Goal: Information Seeking & Learning: Learn about a topic

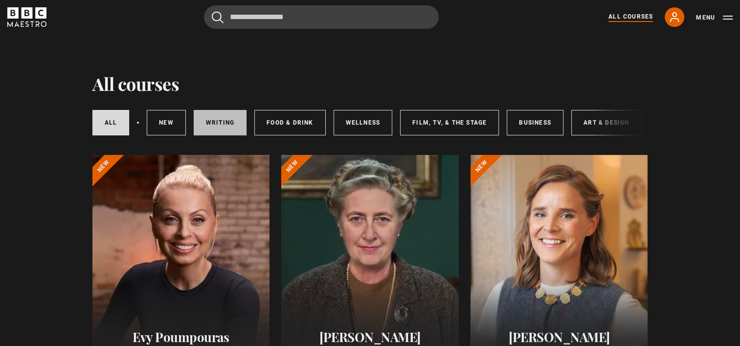
click at [221, 119] on link "Writing" at bounding box center [220, 122] width 53 height 25
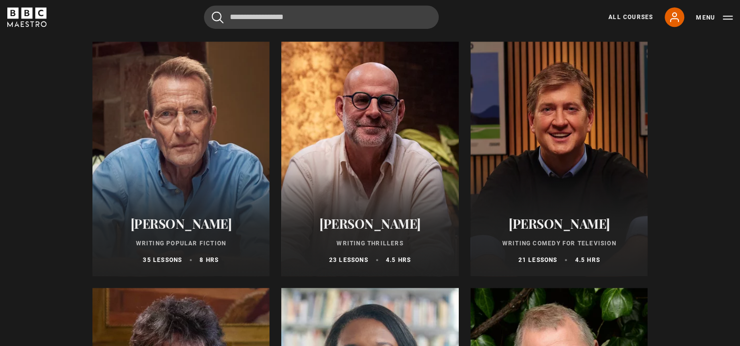
scroll to position [598, 0]
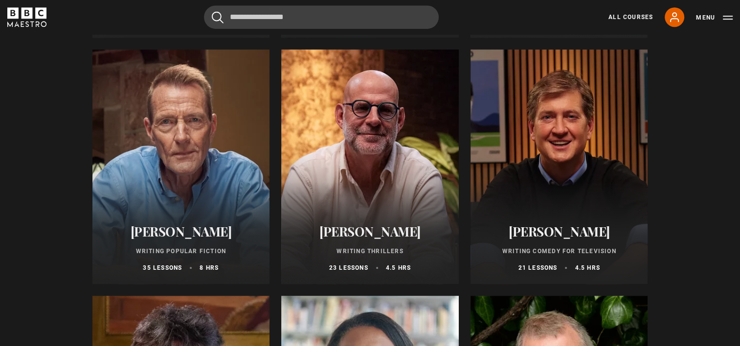
click at [197, 190] on div at bounding box center [180, 166] width 177 height 235
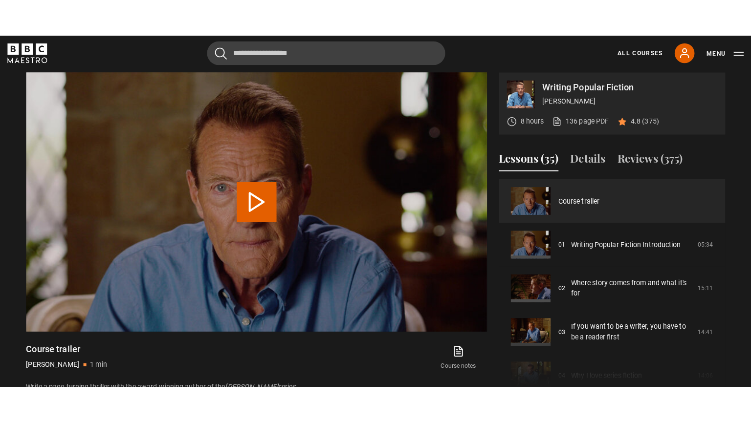
scroll to position [375, 0]
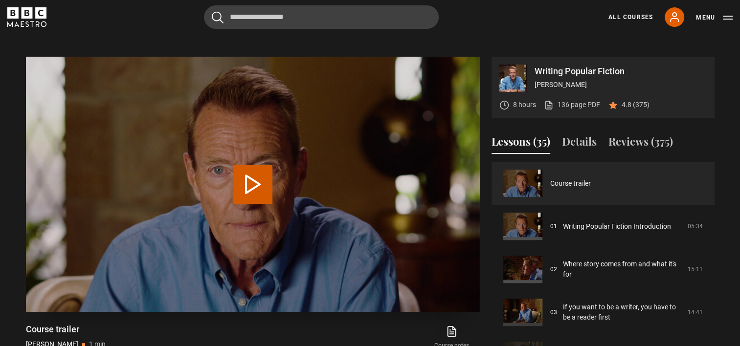
click at [254, 182] on button "Play Video" at bounding box center [252, 184] width 39 height 39
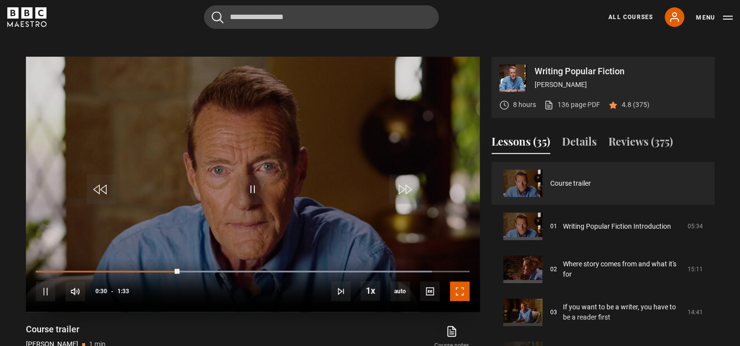
click at [458, 288] on span "Video Player" at bounding box center [460, 292] width 20 height 20
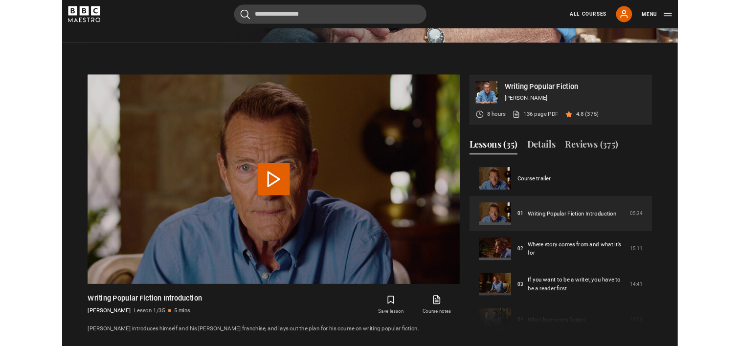
scroll to position [427, 0]
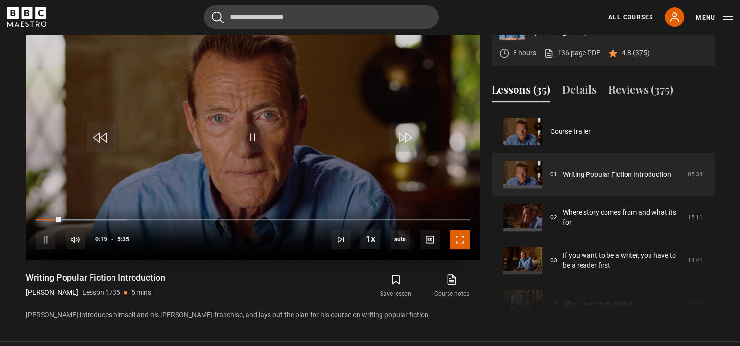
click at [465, 243] on span "Video Player" at bounding box center [460, 240] width 20 height 20
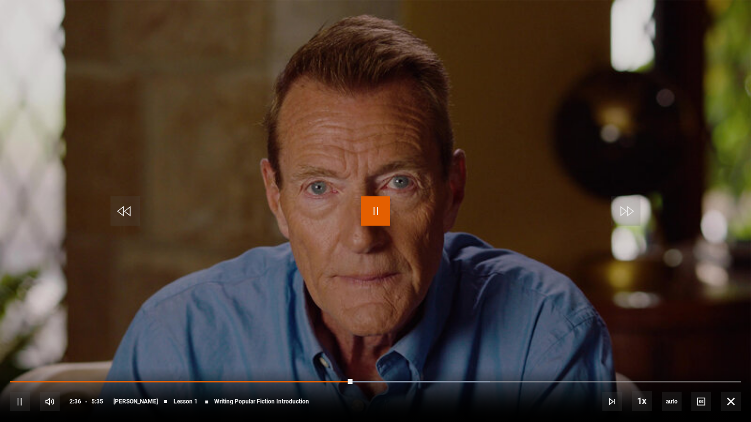
click at [376, 214] on span "Video Player" at bounding box center [375, 211] width 29 height 29
click at [373, 218] on span "Video Player" at bounding box center [375, 211] width 29 height 29
click at [374, 219] on span "Video Player" at bounding box center [375, 211] width 29 height 29
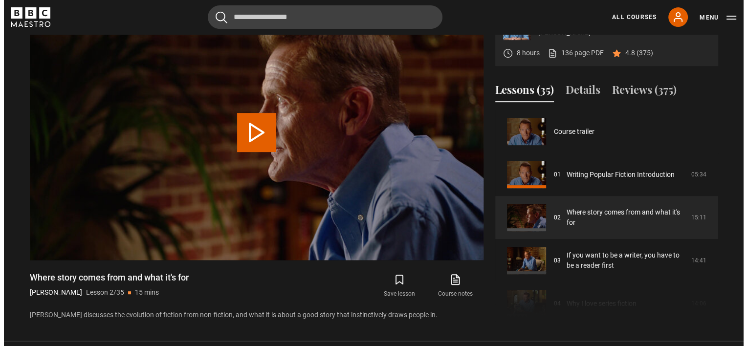
scroll to position [43, 0]
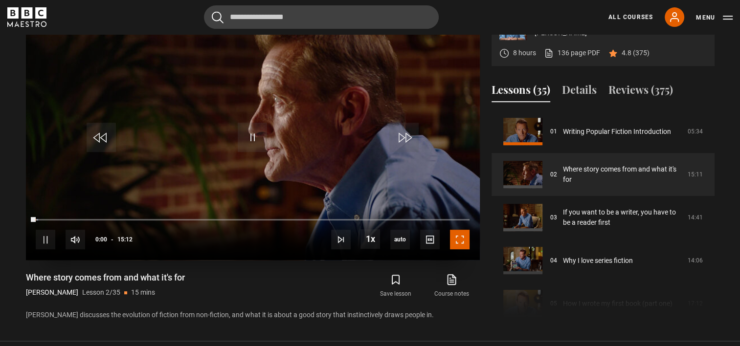
click at [460, 234] on span "Video Player" at bounding box center [460, 240] width 20 height 20
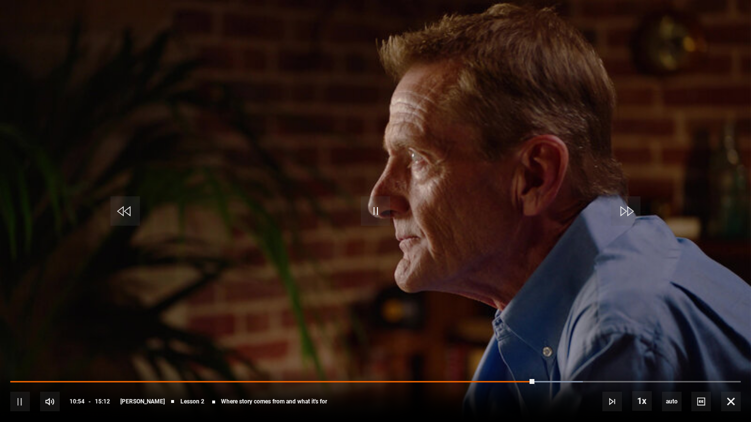
click at [696, 66] on video "Video Player" at bounding box center [375, 211] width 751 height 422
click at [730, 346] on span "Video Player" at bounding box center [731, 402] width 20 height 20
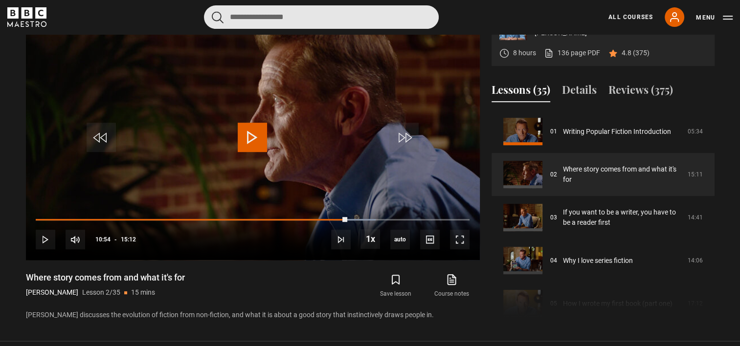
click at [311, 15] on input "Search" at bounding box center [321, 16] width 235 height 23
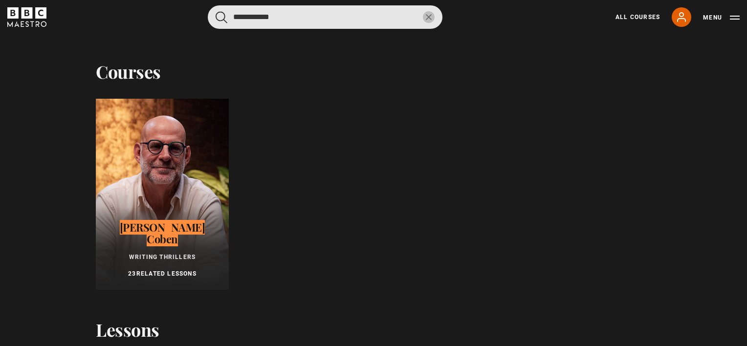
type input "**********"
click at [216, 11] on button "submit" at bounding box center [222, 17] width 12 height 12
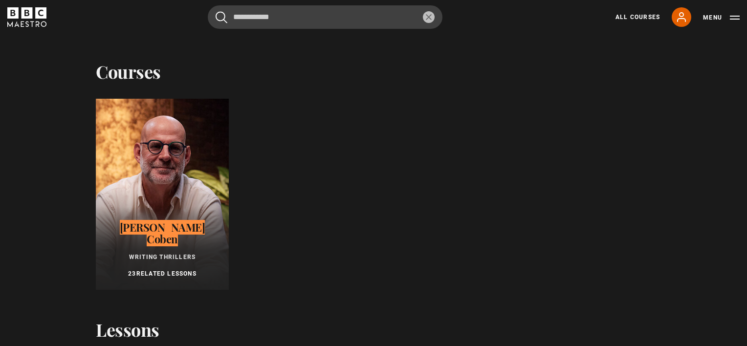
click at [174, 192] on div at bounding box center [162, 194] width 133 height 191
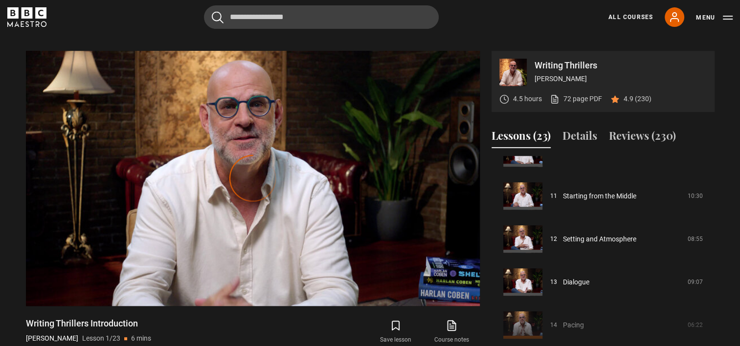
scroll to position [453, 0]
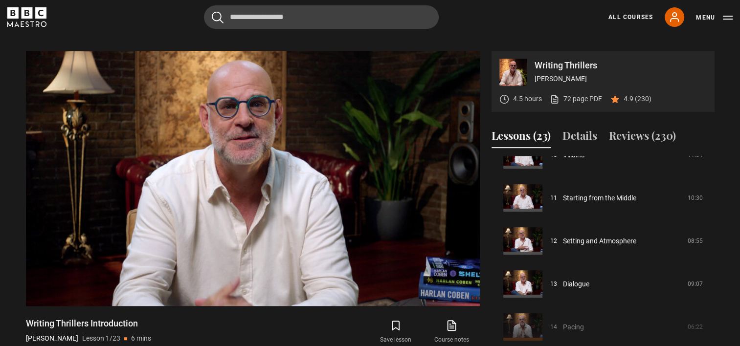
click at [739, 145] on section "Writing Thrillers Harlan Coben 4.5 hours 72 page PDF (opens in new tab) 4.9 (23…" at bounding box center [370, 199] width 740 height 375
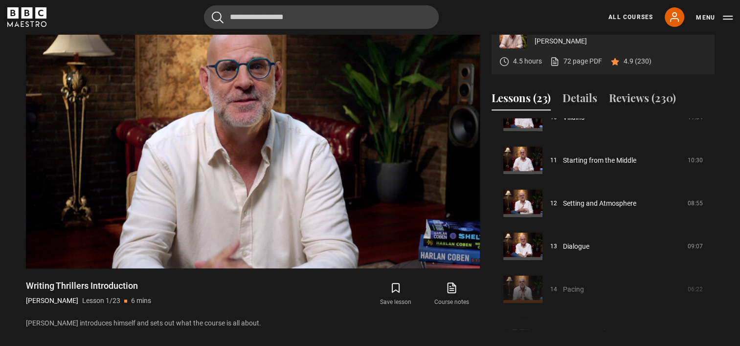
scroll to position [434, 0]
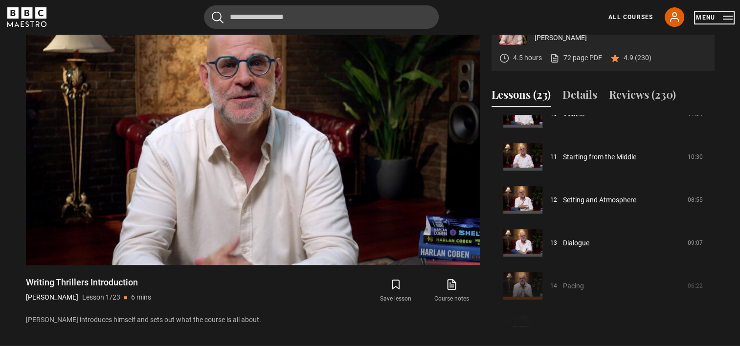
click at [708, 16] on button "Menu" at bounding box center [714, 18] width 37 height 10
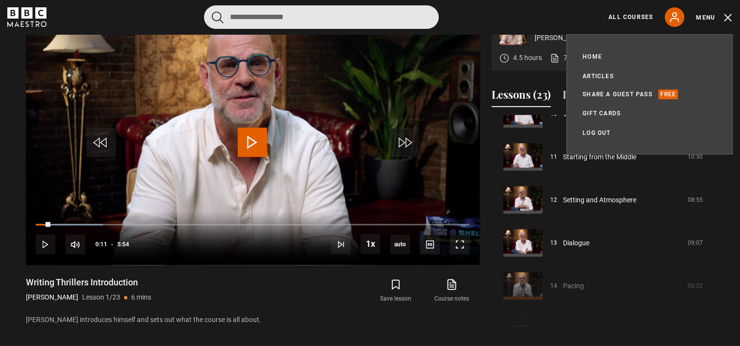
click at [331, 27] on input "Search" at bounding box center [321, 16] width 235 height 23
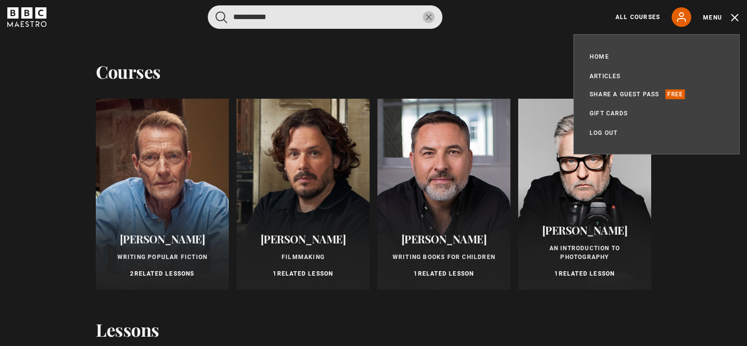
click at [216, 11] on button "submit" at bounding box center [222, 17] width 12 height 12
click at [310, 16] on input "**********" at bounding box center [325, 16] width 235 height 23
type input "*"
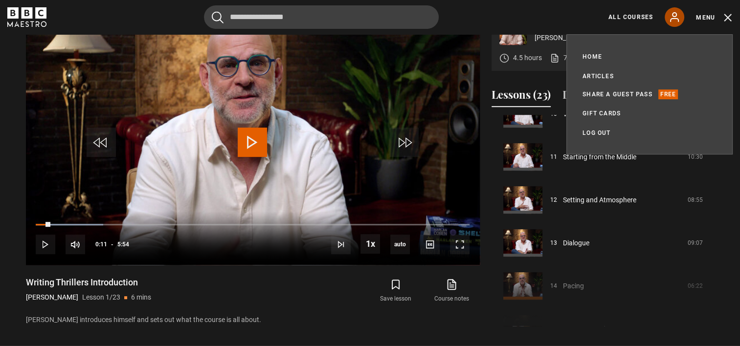
click at [678, 23] on link "My Account" at bounding box center [674, 17] width 20 height 20
click at [673, 13] on icon at bounding box center [674, 17] width 8 height 9
click at [673, 14] on icon at bounding box center [674, 17] width 8 height 9
click at [672, 18] on icon at bounding box center [674, 17] width 8 height 9
click at [595, 51] on li "Home" at bounding box center [592, 56] width 20 height 12
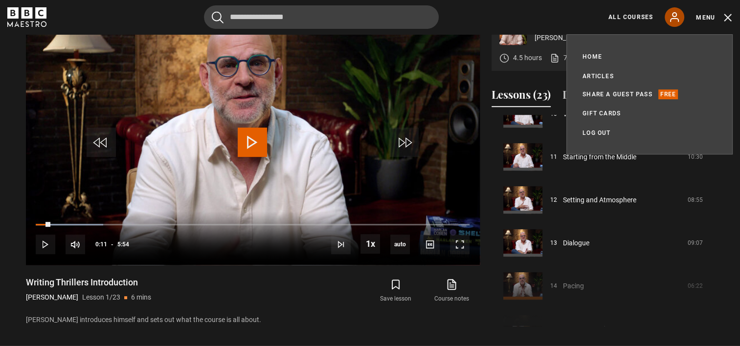
click at [676, 20] on icon at bounding box center [674, 17] width 12 height 12
click at [593, 54] on link "Home" at bounding box center [592, 57] width 20 height 10
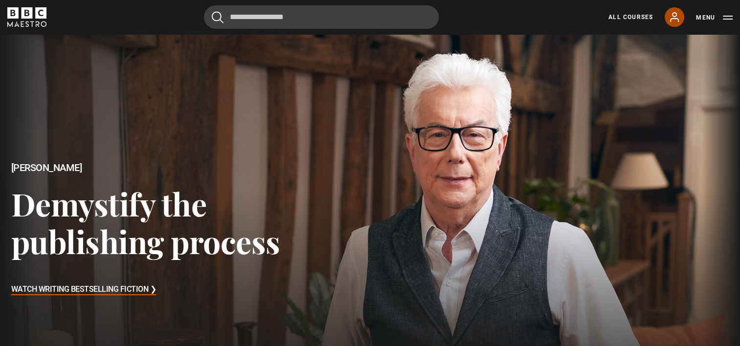
click at [671, 17] on icon at bounding box center [674, 17] width 12 height 12
click at [728, 15] on button "Menu" at bounding box center [714, 18] width 37 height 10
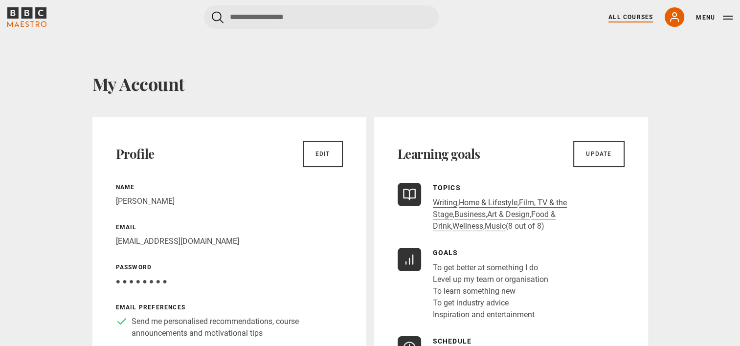
click at [634, 15] on link "All Courses" at bounding box center [630, 17] width 44 height 9
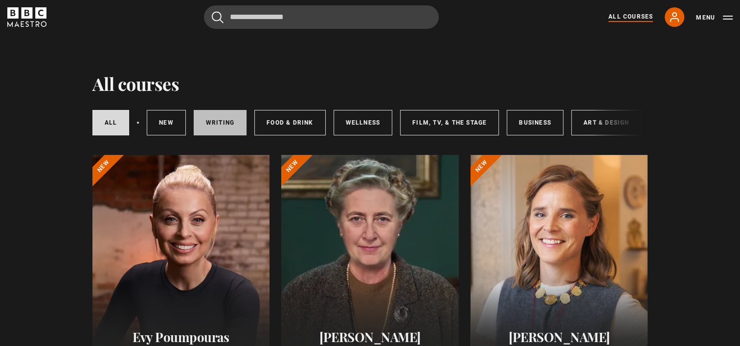
click at [224, 119] on link "Writing" at bounding box center [220, 122] width 53 height 25
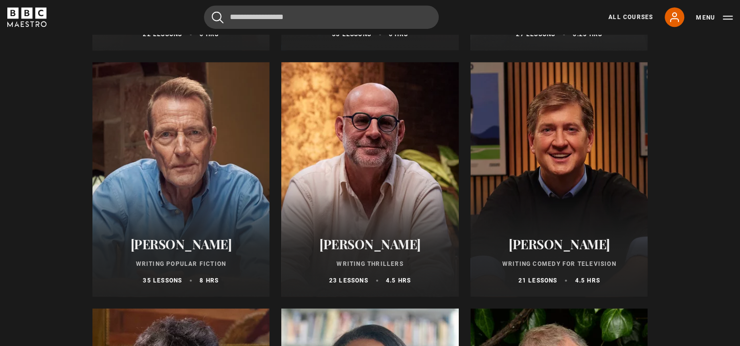
scroll to position [589, 0]
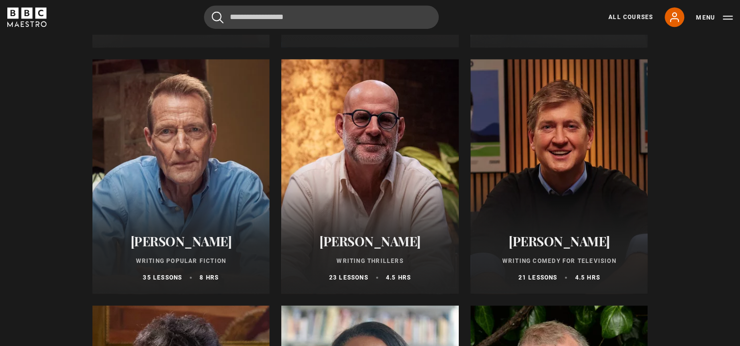
click at [191, 191] on div at bounding box center [180, 176] width 177 height 235
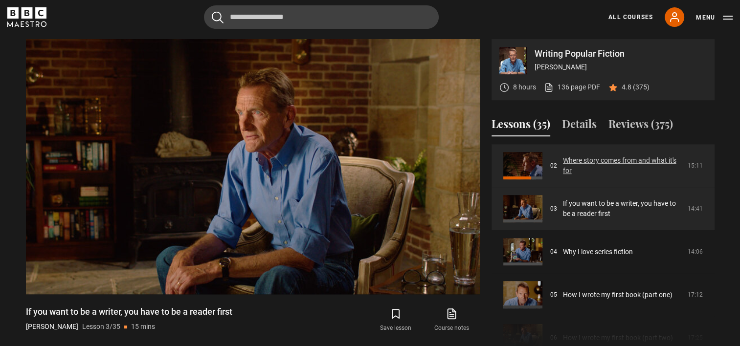
click at [593, 163] on link "Where story comes from and what it's for" at bounding box center [622, 165] width 119 height 21
click at [593, 160] on link "Where story comes from and what it's for" at bounding box center [622, 165] width 119 height 21
click at [563, 165] on link "Where story comes from and what it's for" at bounding box center [622, 165] width 119 height 21
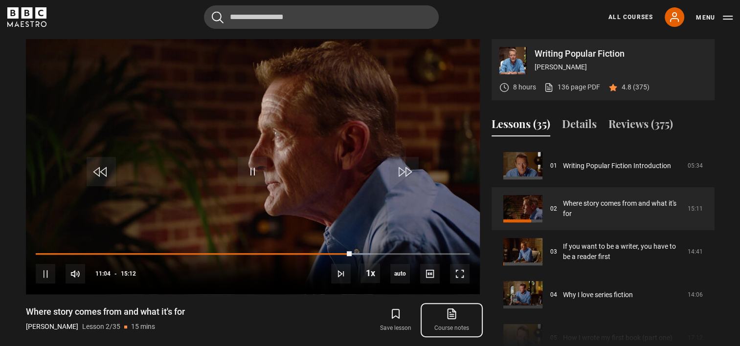
click at [454, 318] on icon at bounding box center [451, 314] width 8 height 10
click at [464, 274] on span "Video Player" at bounding box center [460, 274] width 20 height 20
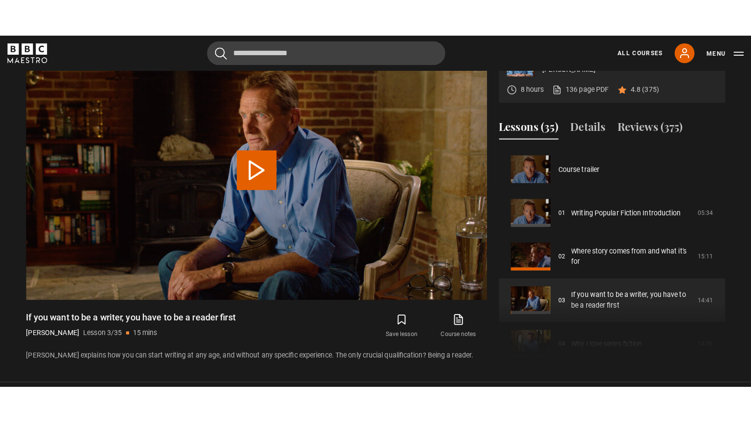
scroll to position [86, 0]
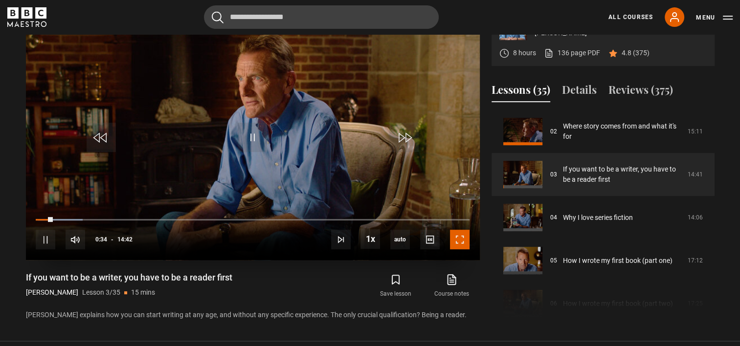
click at [462, 237] on span "Video Player" at bounding box center [460, 240] width 20 height 20
